Goal: Task Accomplishment & Management: Manage account settings

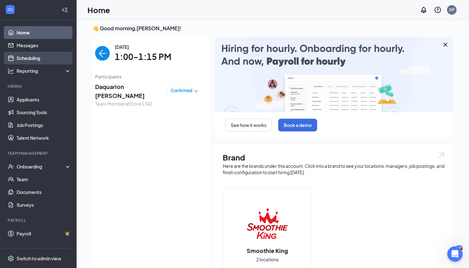
click at [43, 61] on link "Scheduling" at bounding box center [44, 58] width 55 height 13
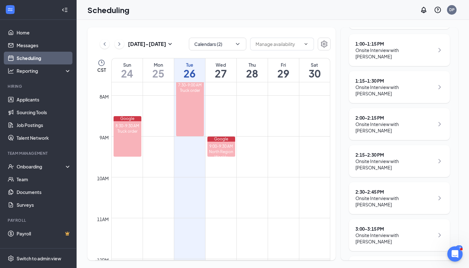
scroll to position [166, 0]
click at [395, 232] on div "Onsite Interview with [PERSON_NAME]" at bounding box center [395, 238] width 79 height 13
click at [421, 226] on div "3:00 - 3:15 PM" at bounding box center [395, 229] width 79 height 6
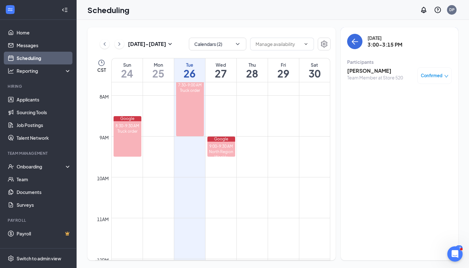
click at [368, 69] on h3 "[PERSON_NAME]" at bounding box center [375, 70] width 56 height 7
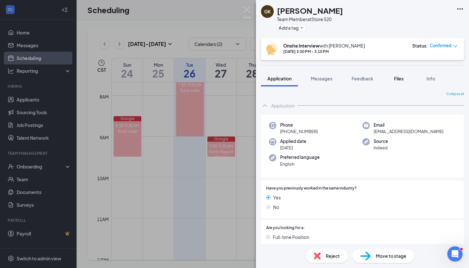
click at [400, 81] on span "Files" at bounding box center [399, 79] width 10 height 6
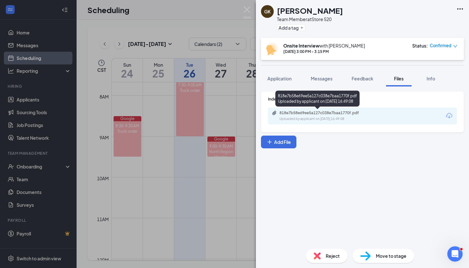
click at [343, 114] on div "818e7b58e69ee5a127c038e7baa1770f.pdf" at bounding box center [324, 112] width 89 height 5
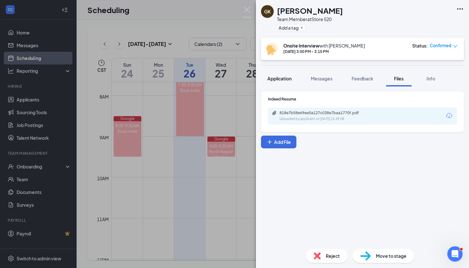
click at [293, 78] on button "Application" at bounding box center [279, 79] width 37 height 16
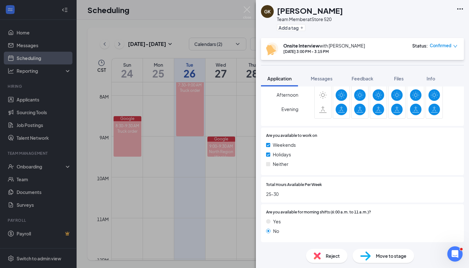
scroll to position [388, 0]
click at [367, 82] on button "Feedback" at bounding box center [362, 79] width 34 height 16
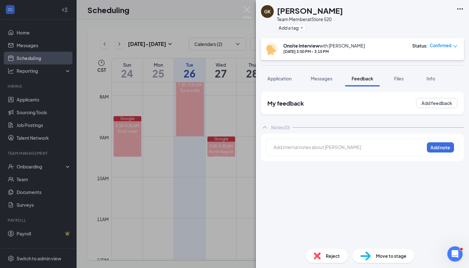
click at [334, 138] on div "Add internal notes about [PERSON_NAME] Add note" at bounding box center [362, 147] width 203 height 27
click at [323, 150] on div at bounding box center [349, 147] width 150 height 7
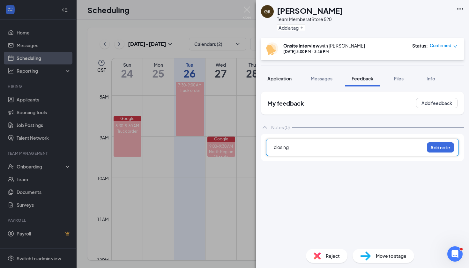
click at [283, 80] on span "Application" at bounding box center [280, 79] width 24 height 6
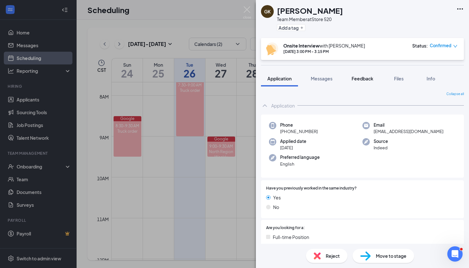
click at [362, 81] on span "Feedback" at bounding box center [363, 79] width 22 height 6
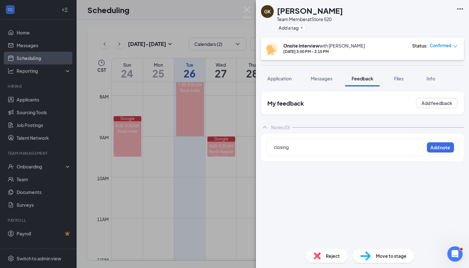
click at [327, 149] on div "closing" at bounding box center [349, 147] width 150 height 7
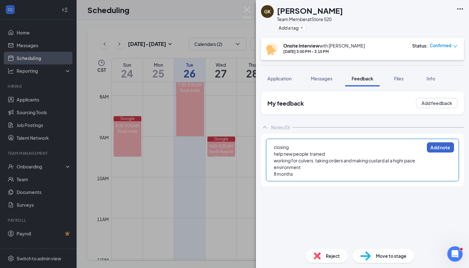
click at [443, 147] on button "Add note" at bounding box center [440, 147] width 27 height 10
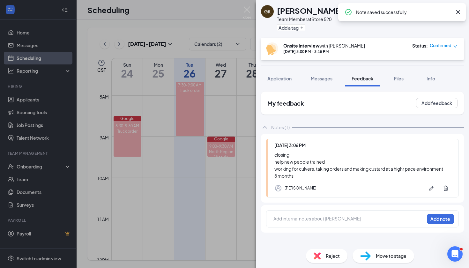
click at [301, 219] on div at bounding box center [349, 219] width 150 height 7
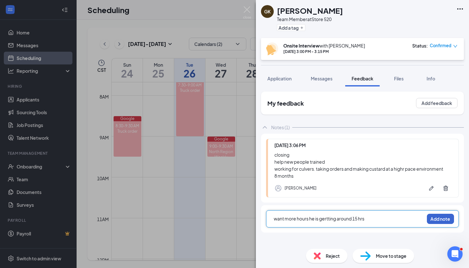
click at [447, 221] on button "Add note" at bounding box center [440, 219] width 27 height 10
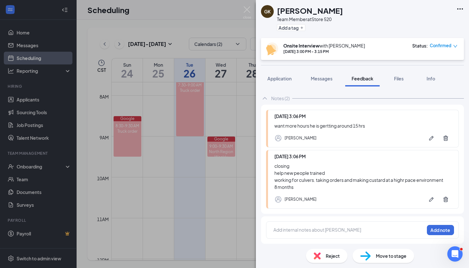
scroll to position [29, 0]
click at [294, 231] on div at bounding box center [349, 230] width 150 height 7
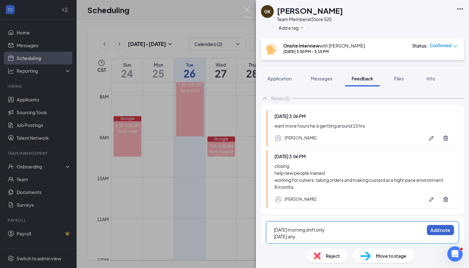
click at [436, 230] on button "Add note" at bounding box center [440, 230] width 27 height 10
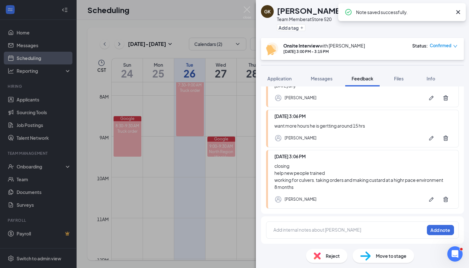
scroll to position [76, 0]
click at [294, 231] on div at bounding box center [349, 230] width 150 height 7
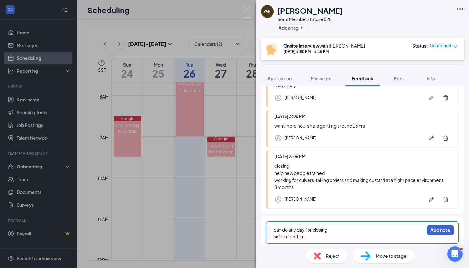
click at [448, 232] on button "Add note" at bounding box center [440, 230] width 27 height 10
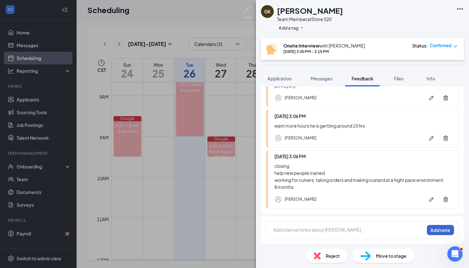
scroll to position [124, 0]
click at [283, 233] on div at bounding box center [349, 231] width 150 height 8
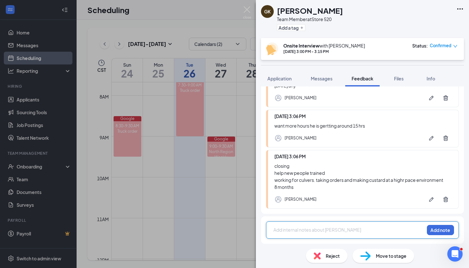
click at [277, 231] on div at bounding box center [349, 230] width 150 height 7
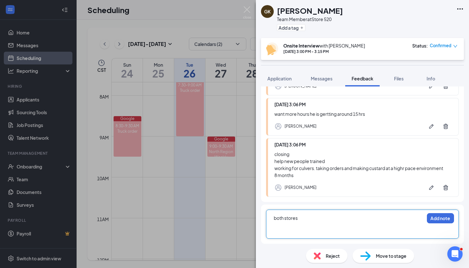
scroll to position [135, 0]
click at [440, 223] on button "Add note" at bounding box center [440, 218] width 27 height 10
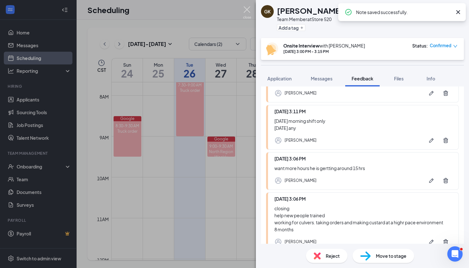
click at [249, 9] on img at bounding box center [247, 12] width 8 height 12
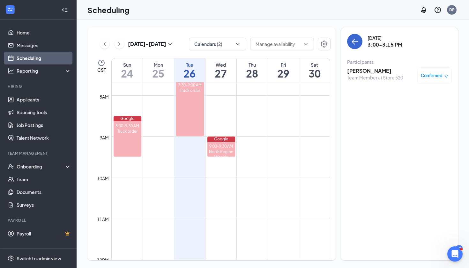
click at [356, 44] on icon "ArrowLeft" at bounding box center [355, 42] width 8 height 8
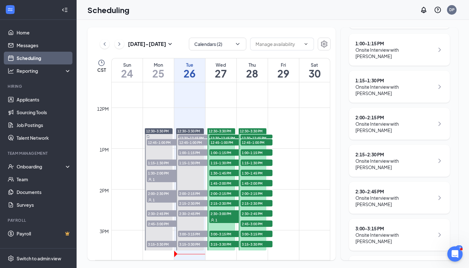
scroll to position [129, 0]
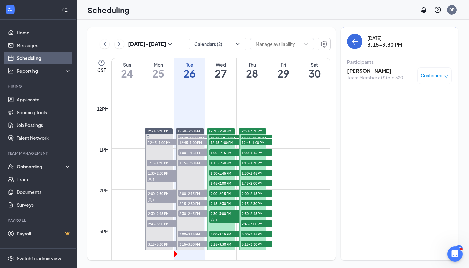
click at [366, 74] on h3 "[PERSON_NAME]" at bounding box center [375, 70] width 56 height 7
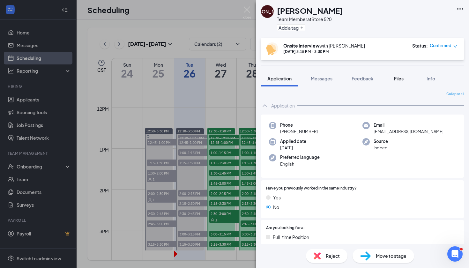
click at [400, 81] on div "Files" at bounding box center [399, 78] width 13 height 6
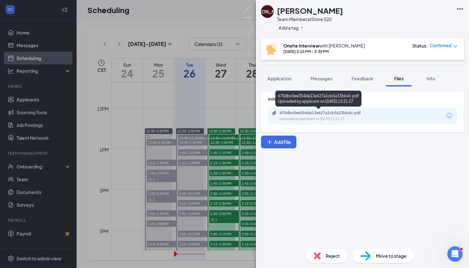
click at [336, 114] on div "670dbc0ee354da13e627a1cb5a33bb4c.pdf" at bounding box center [324, 112] width 89 height 5
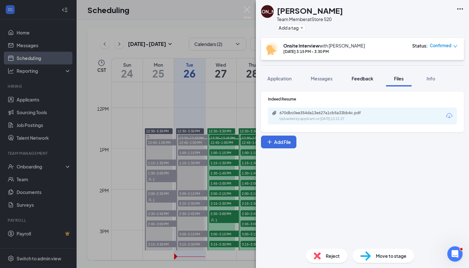
click at [364, 78] on span "Feedback" at bounding box center [363, 79] width 22 height 6
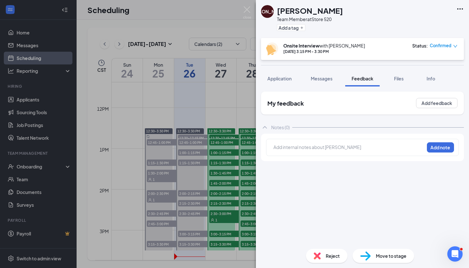
click at [306, 150] on div at bounding box center [349, 147] width 150 height 7
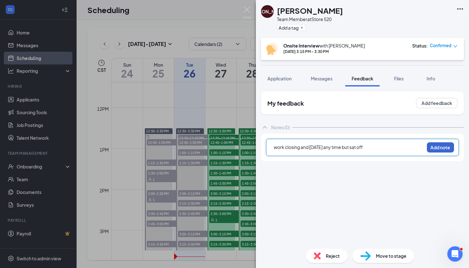
click at [447, 147] on button "Add note" at bounding box center [440, 147] width 27 height 10
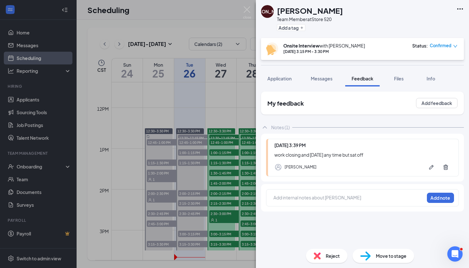
click at [299, 200] on div at bounding box center [349, 197] width 150 height 7
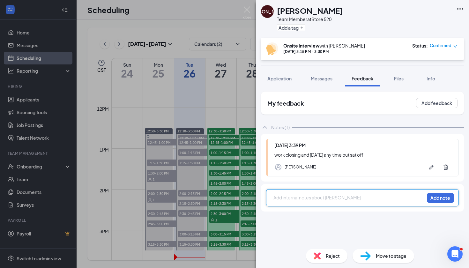
click at [275, 199] on div at bounding box center [349, 197] width 150 height 7
click at [358, 201] on div at bounding box center [349, 198] width 150 height 8
click at [295, 198] on div at bounding box center [349, 197] width 150 height 7
click at [446, 198] on button "Add note" at bounding box center [440, 198] width 27 height 10
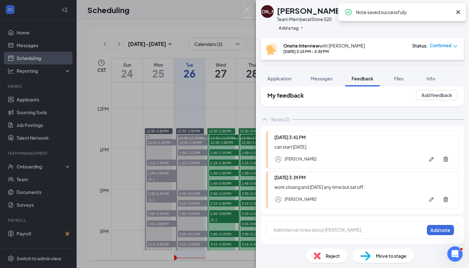
scroll to position [8, 0]
click at [284, 230] on div at bounding box center [349, 230] width 150 height 7
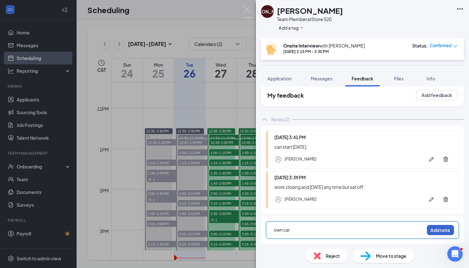
click at [444, 231] on button "Add note" at bounding box center [440, 230] width 27 height 10
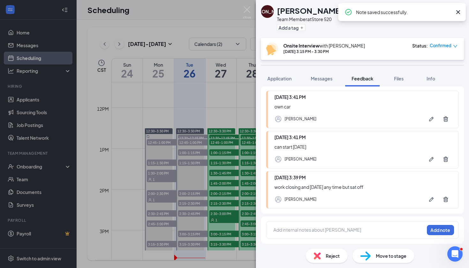
scroll to position [48, 0]
click at [292, 231] on div at bounding box center [349, 230] width 150 height 7
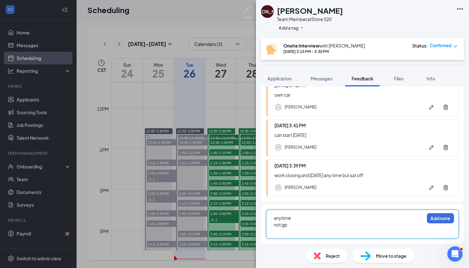
scroll to position [60, 0]
click at [438, 220] on button "Add note" at bounding box center [440, 218] width 27 height 10
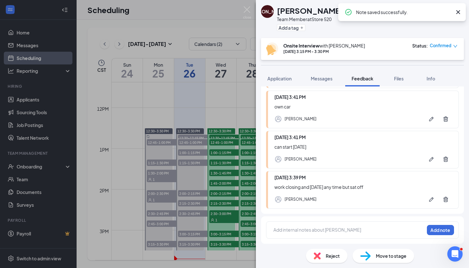
scroll to position [95, 0]
click at [280, 228] on div at bounding box center [349, 230] width 150 height 7
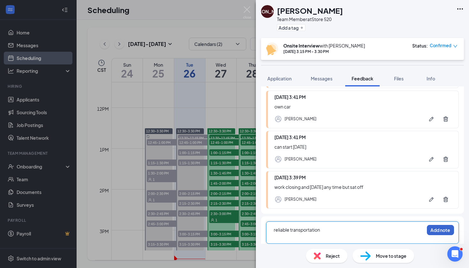
click at [451, 231] on button "Add note" at bounding box center [440, 230] width 27 height 10
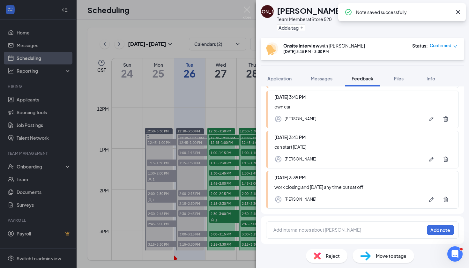
scroll to position [136, 0]
click at [281, 229] on div at bounding box center [349, 230] width 150 height 7
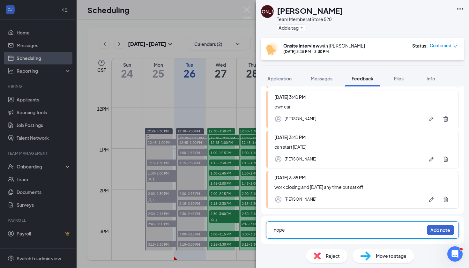
click at [443, 228] on button "Add note" at bounding box center [440, 230] width 27 height 10
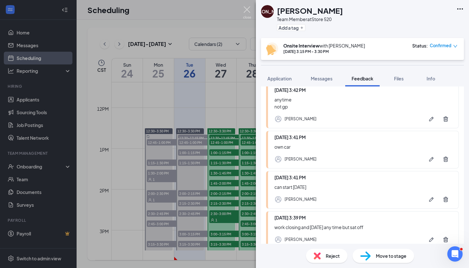
click at [250, 9] on img at bounding box center [247, 12] width 8 height 12
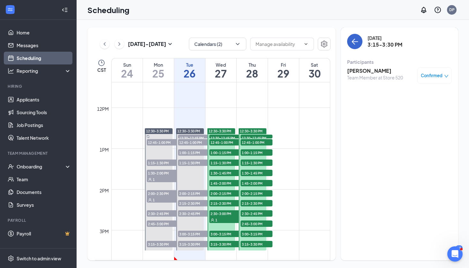
click at [360, 44] on button "back-button" at bounding box center [354, 41] width 15 height 15
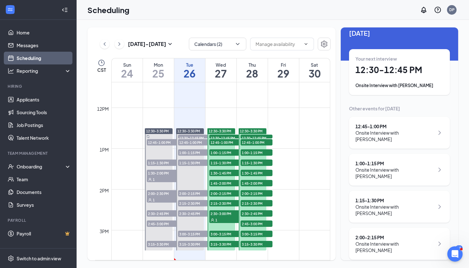
scroll to position [10, 0]
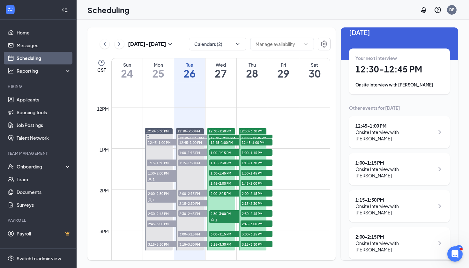
click at [160, 71] on h1 "25" at bounding box center [158, 73] width 31 height 11
